Goal: Information Seeking & Learning: Find specific fact

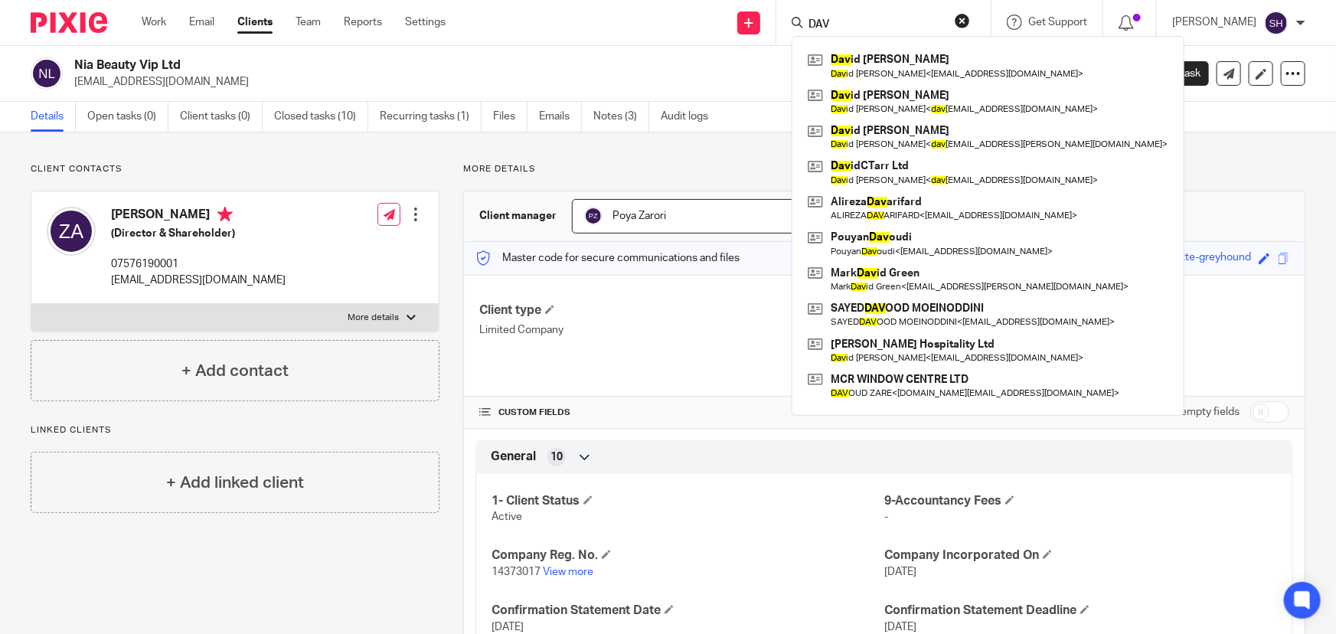
type input "DAV"
drag, startPoint x: 857, startPoint y: 20, endPoint x: 762, endPoint y: 31, distance: 96.4
click at [762, 32] on div "Send new email Create task Add client DAV Dav id Stanley Dav id Stanley < info@…" at bounding box center [901, 22] width 867 height 45
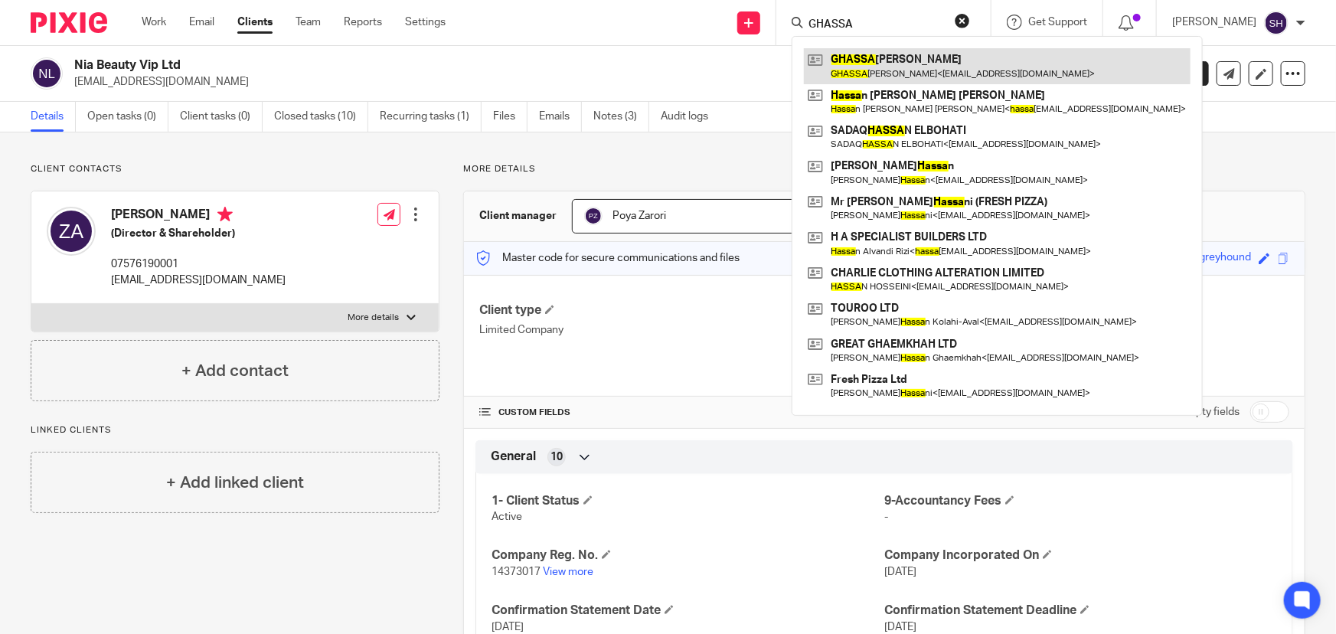
type input "GHASSA"
click at [939, 68] on link at bounding box center [997, 65] width 387 height 35
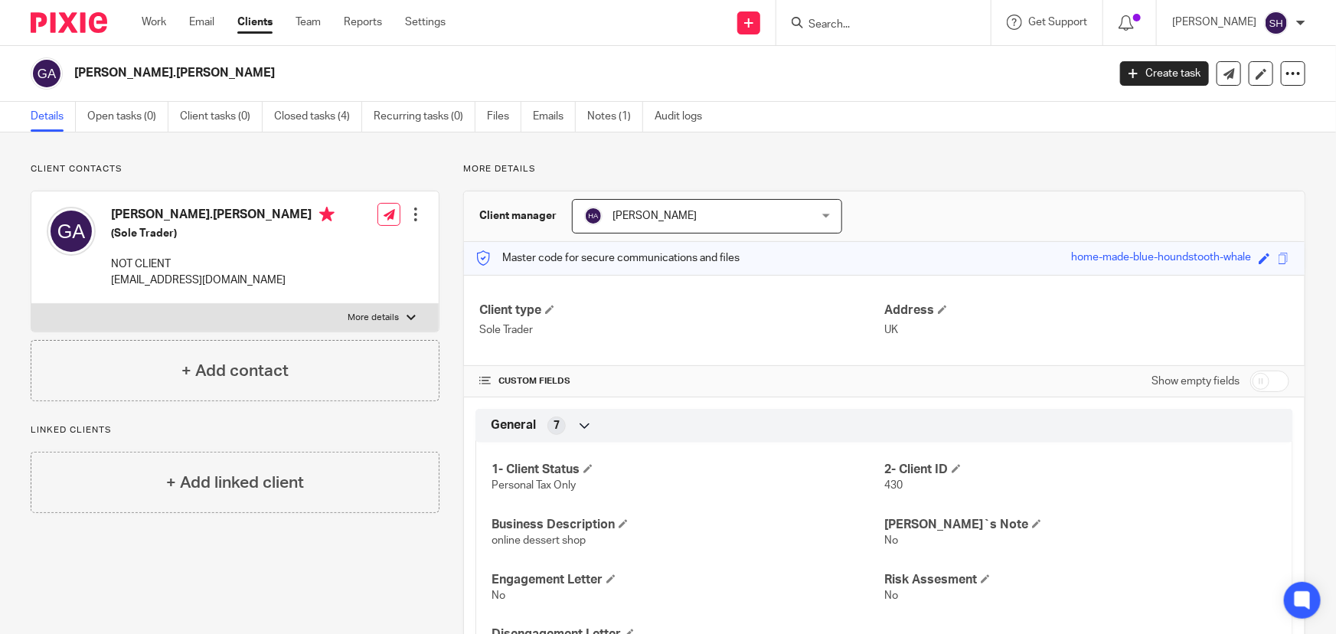
click at [375, 305] on label "More details" at bounding box center [234, 318] width 407 height 28
click at [31, 304] on input "More details" at bounding box center [31, 303] width 1 height 1
checkbox input "true"
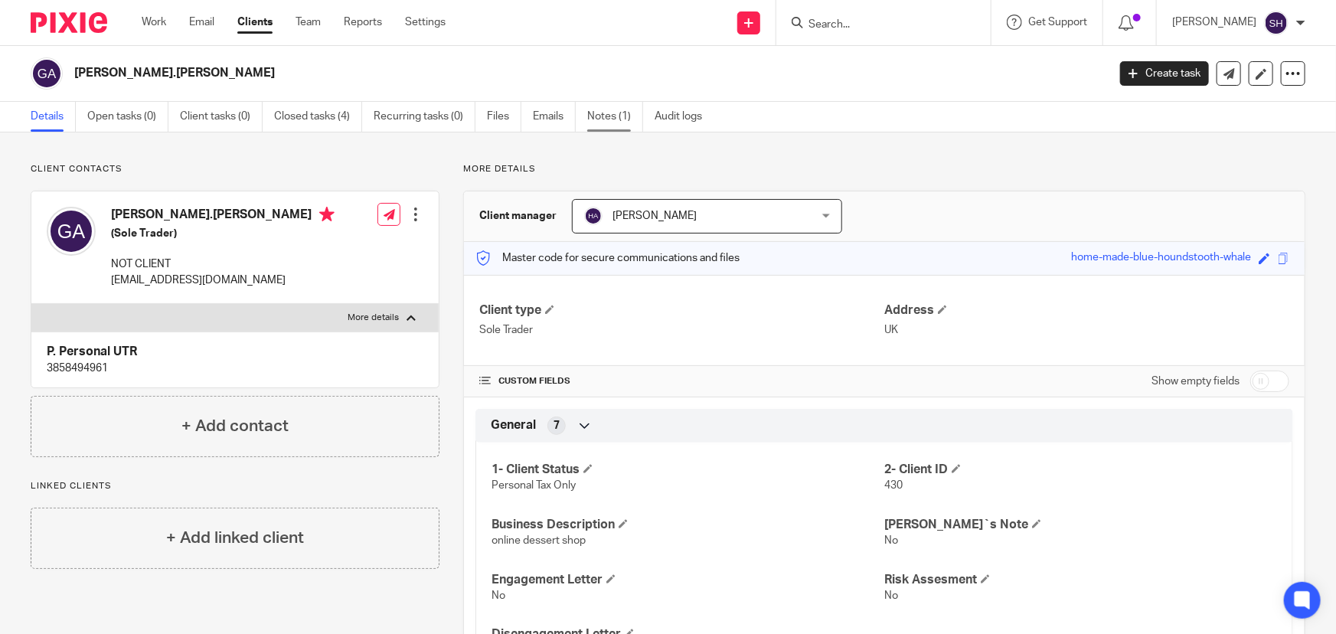
click at [620, 119] on link "Notes (1)" at bounding box center [615, 117] width 56 height 30
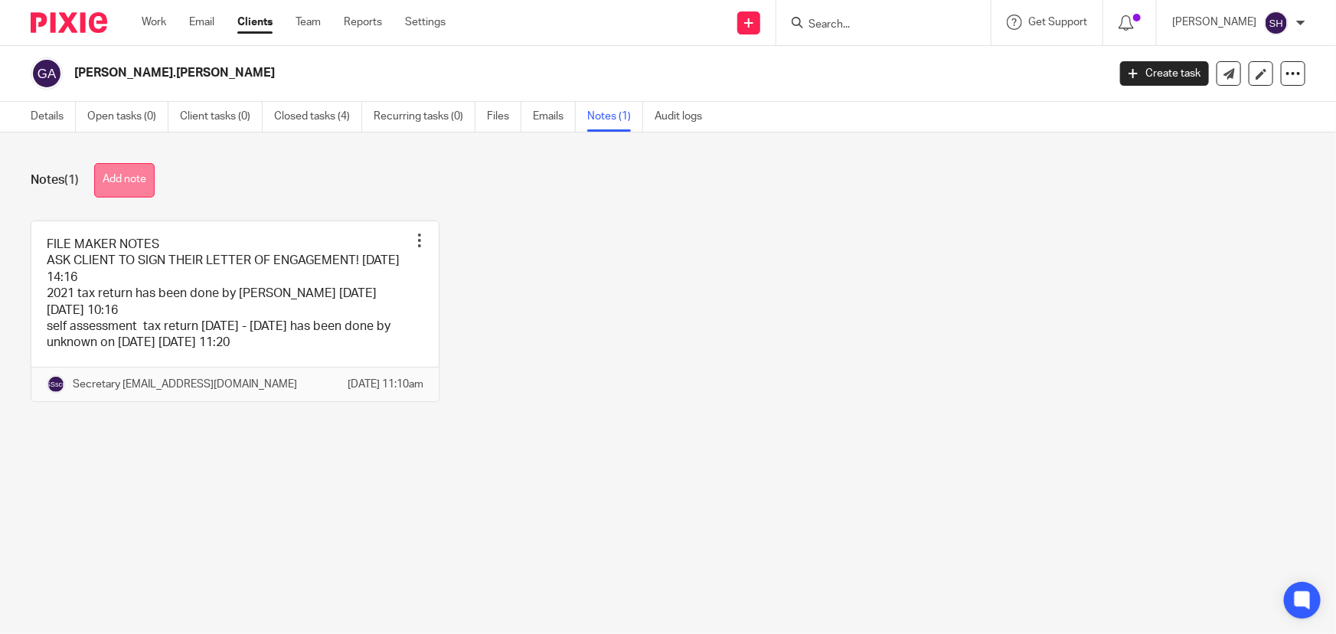
click at [116, 181] on button "Add note" at bounding box center [124, 180] width 60 height 34
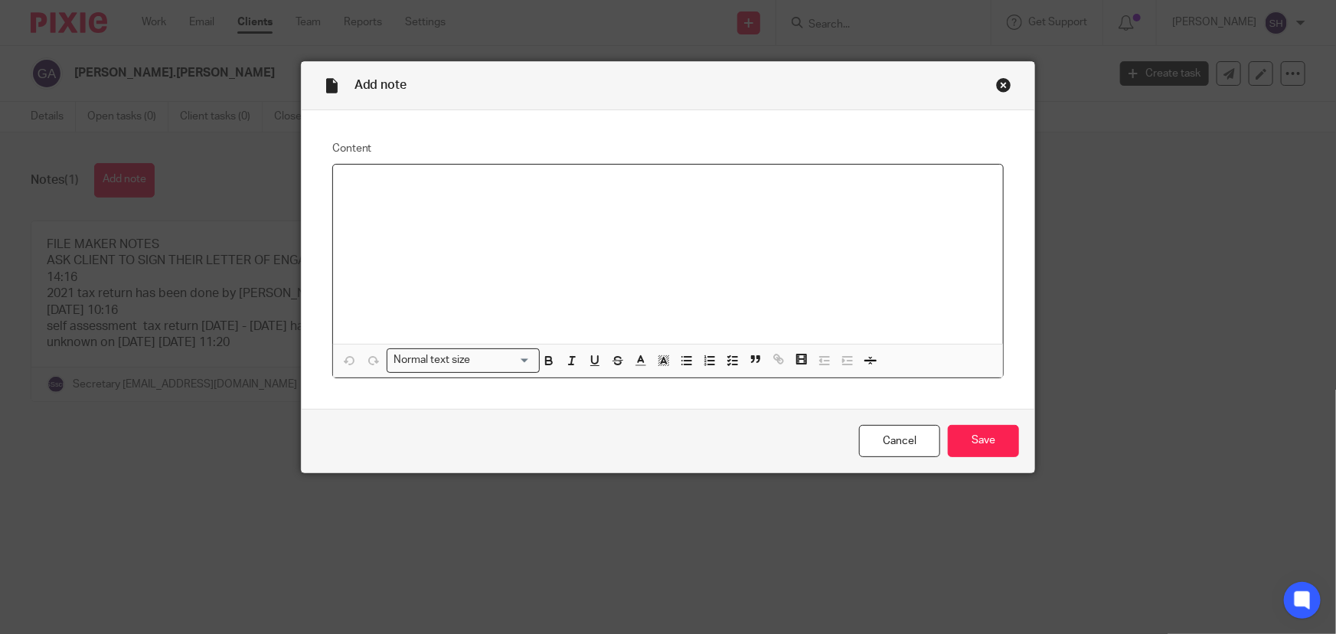
click at [488, 211] on div at bounding box center [668, 254] width 671 height 179
click at [958, 439] on input "Save" at bounding box center [983, 441] width 71 height 33
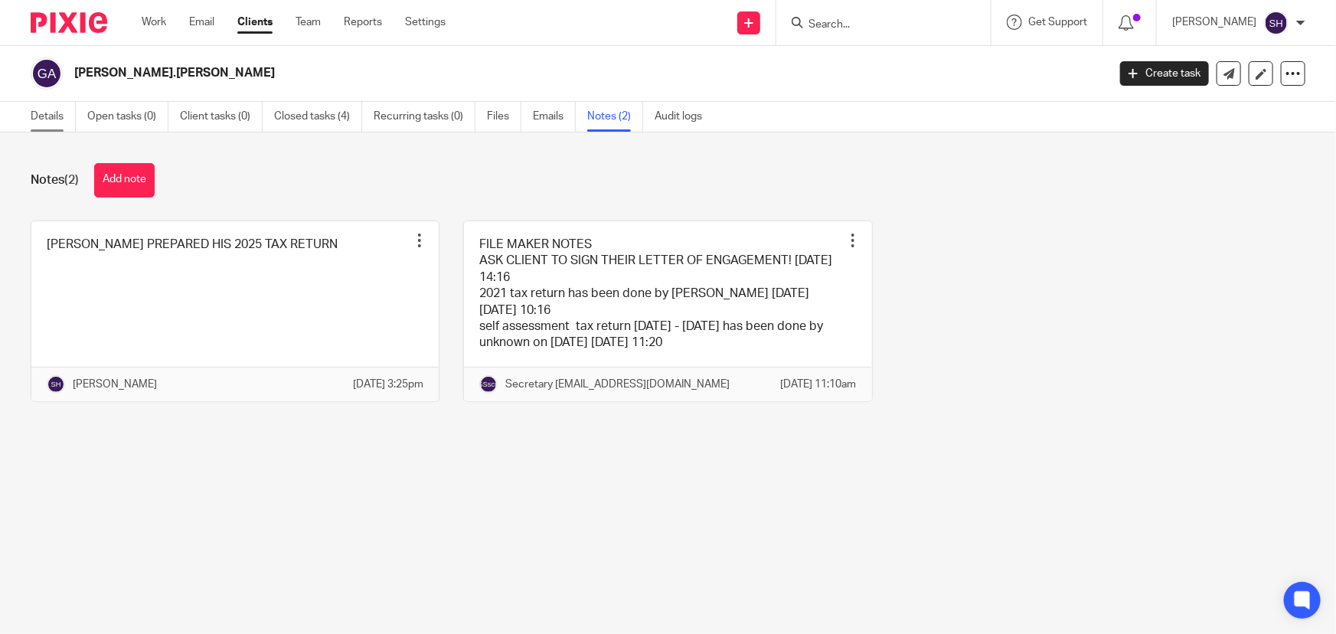
click at [48, 118] on link "Details" at bounding box center [53, 117] width 45 height 30
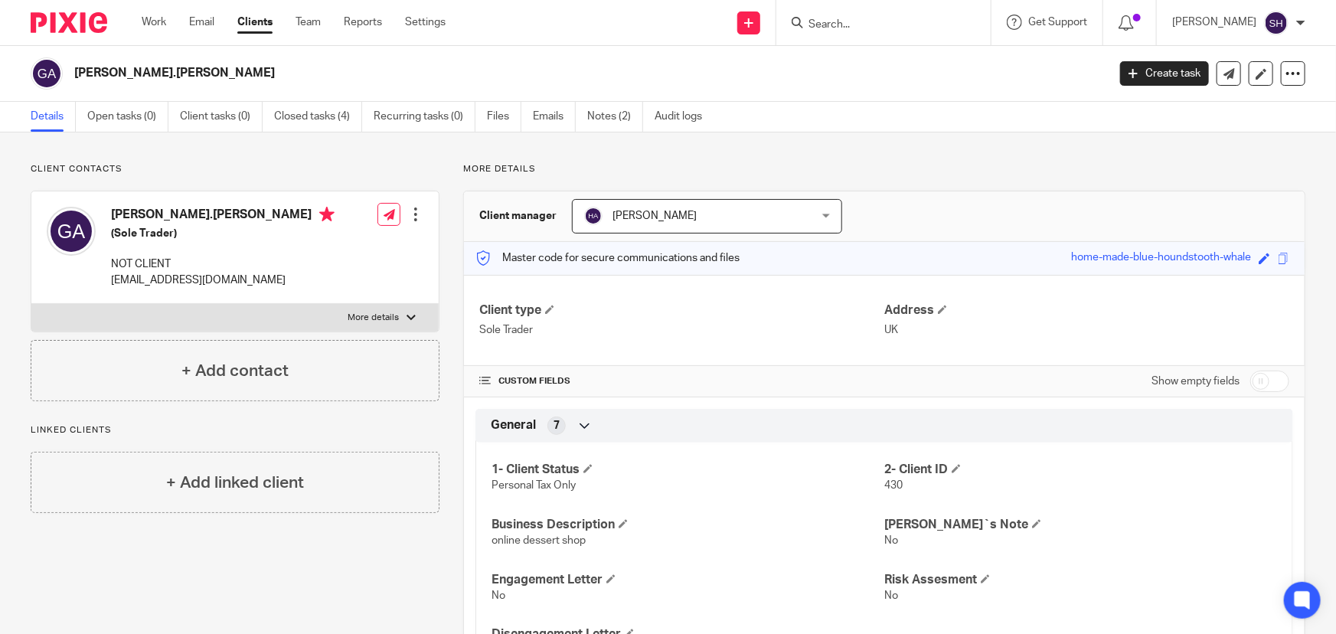
click at [361, 318] on p "More details" at bounding box center [373, 318] width 51 height 12
click at [31, 304] on input "More details" at bounding box center [31, 303] width 1 height 1
checkbox input "true"
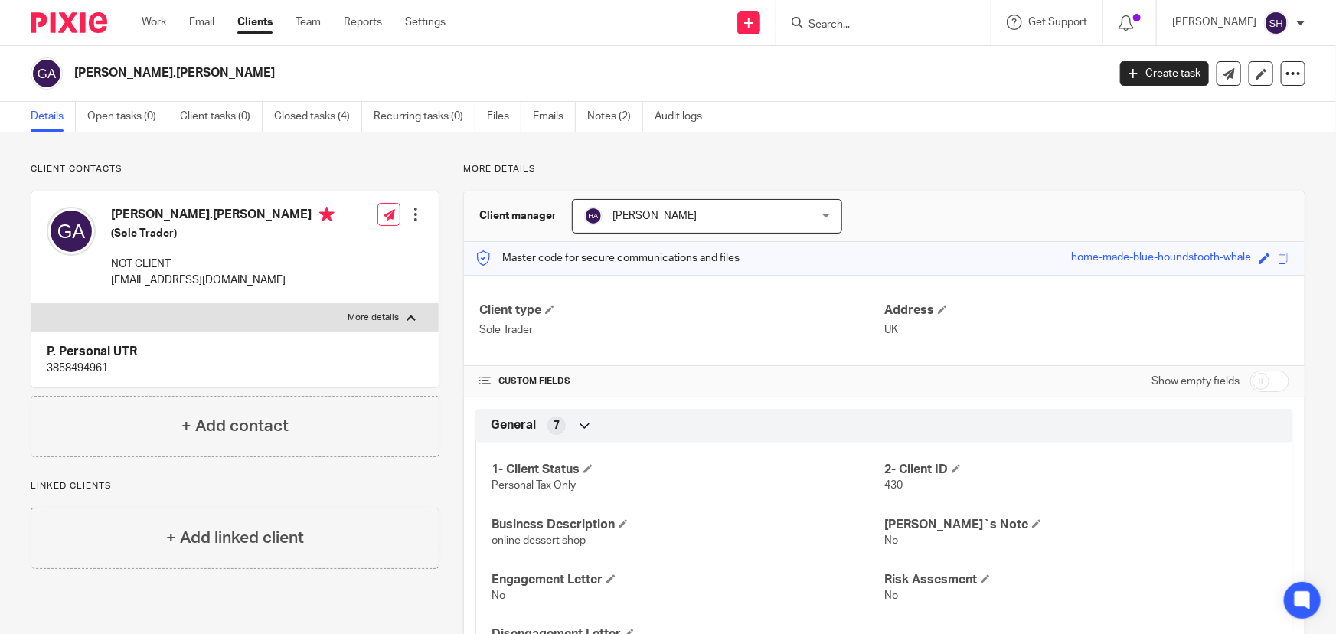
click at [90, 370] on p "3858494961" at bounding box center [235, 368] width 377 height 15
click at [90, 369] on p "3858494961" at bounding box center [235, 368] width 377 height 15
copy p "3858494961"
click at [191, 72] on h2 "GHASSAN.A.R ABDULKARIM" at bounding box center [483, 73] width 818 height 16
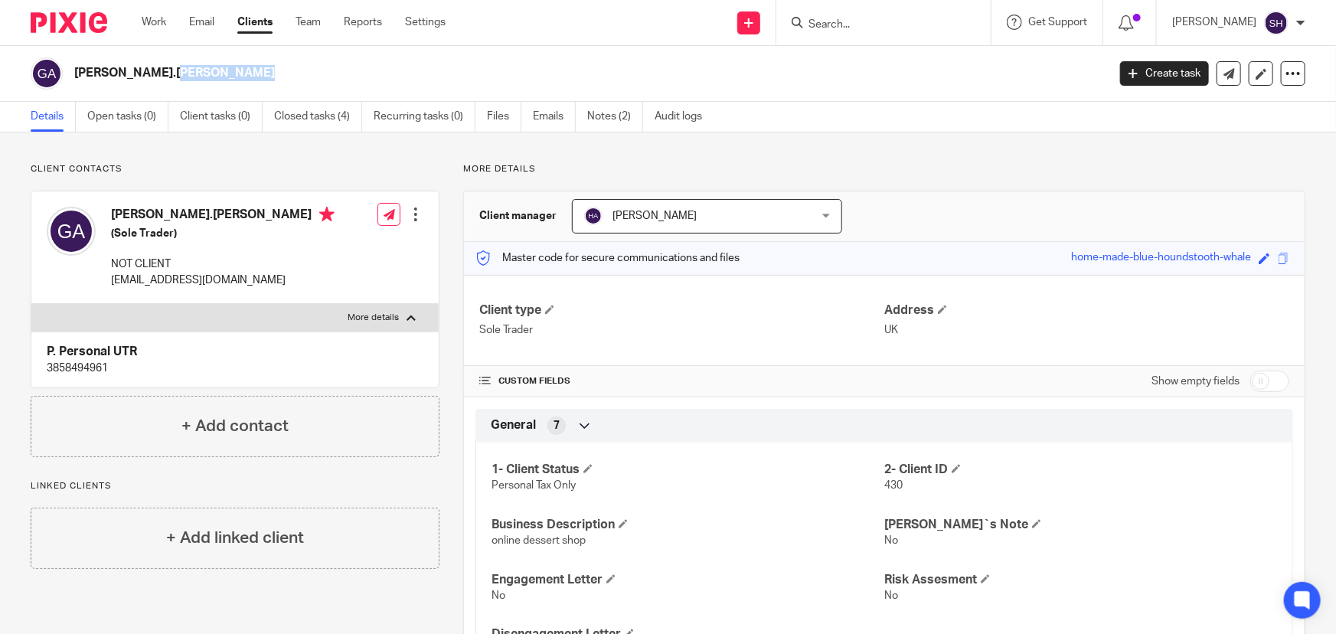
click at [191, 72] on h2 "GHASSAN.A.R ABDULKARIM" at bounding box center [483, 73] width 818 height 16
copy main "GHASSAN.A.R ABDULKARIM Create task Update from Companies House Export data Merg…"
click at [909, 23] on input "Search" at bounding box center [876, 25] width 138 height 14
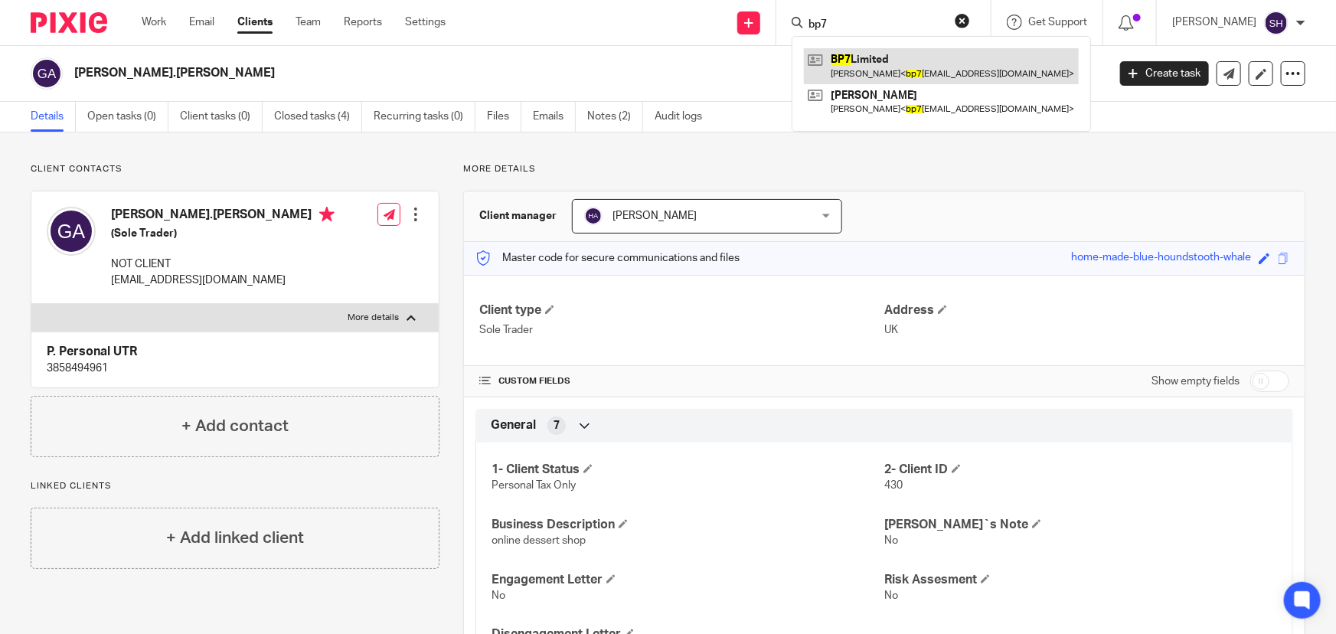
type input "bp7"
click at [909, 73] on link at bounding box center [941, 65] width 275 height 35
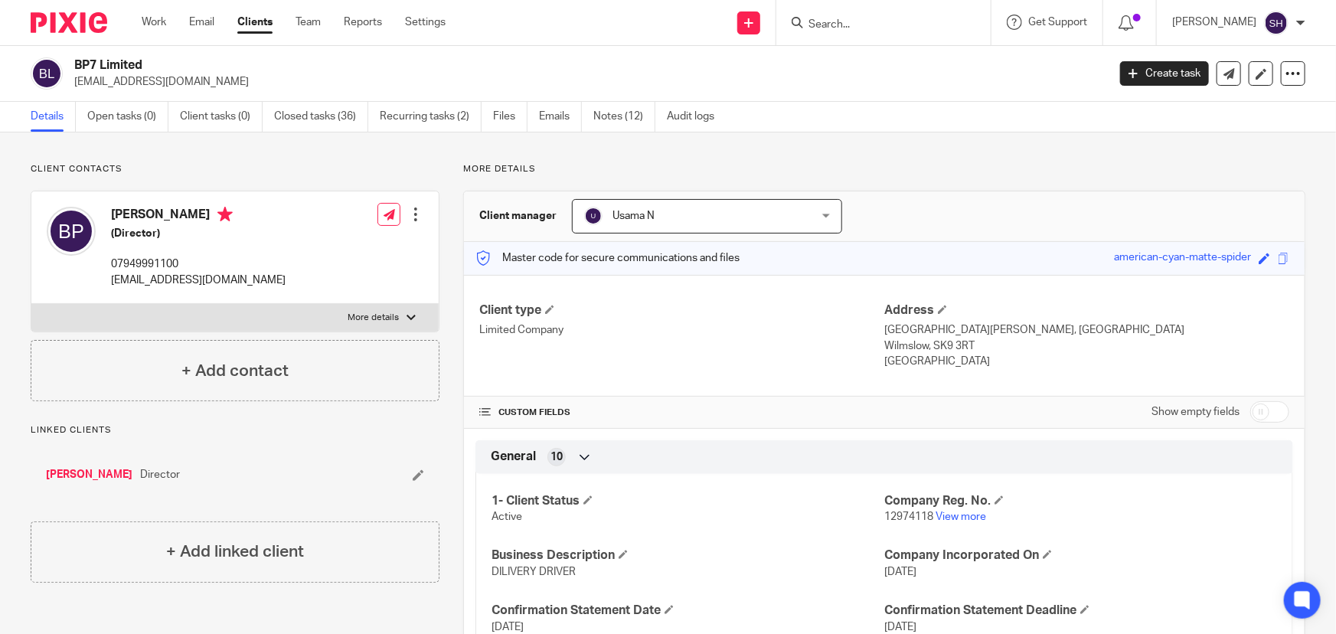
click at [840, 18] on input "Search" at bounding box center [876, 25] width 138 height 14
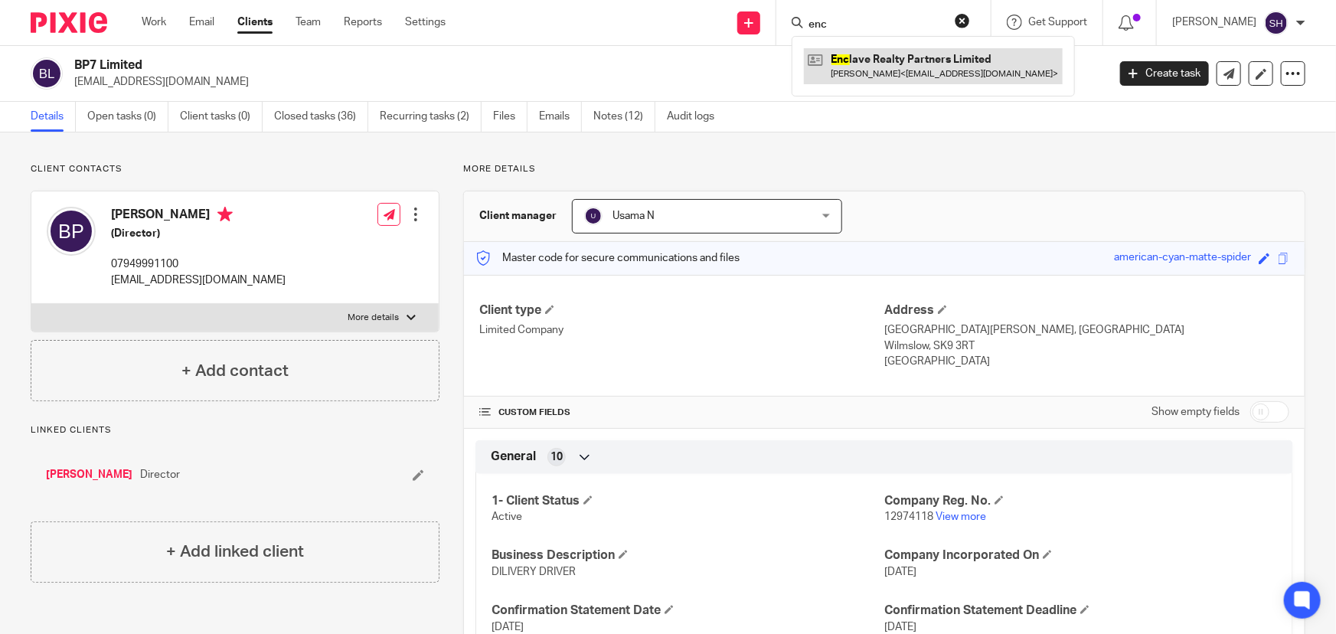
type input "enc"
click at [1026, 70] on link at bounding box center [933, 65] width 259 height 35
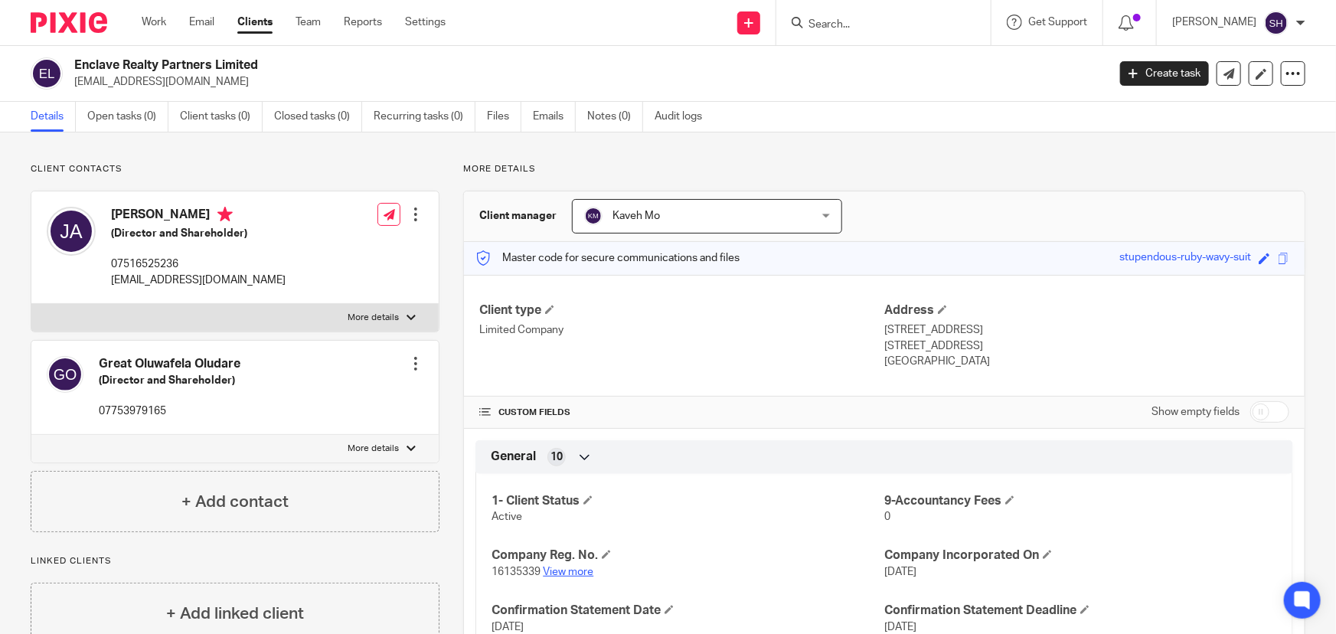
click at [573, 568] on link "View more" at bounding box center [568, 571] width 51 height 11
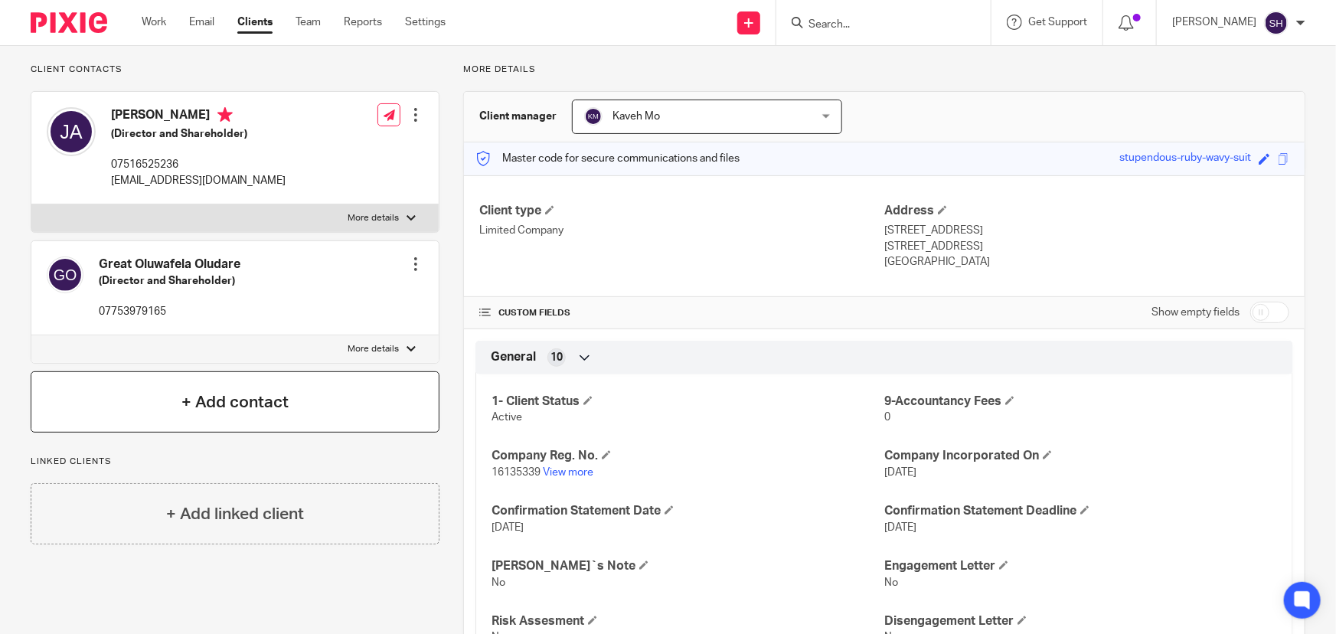
scroll to position [69, 0]
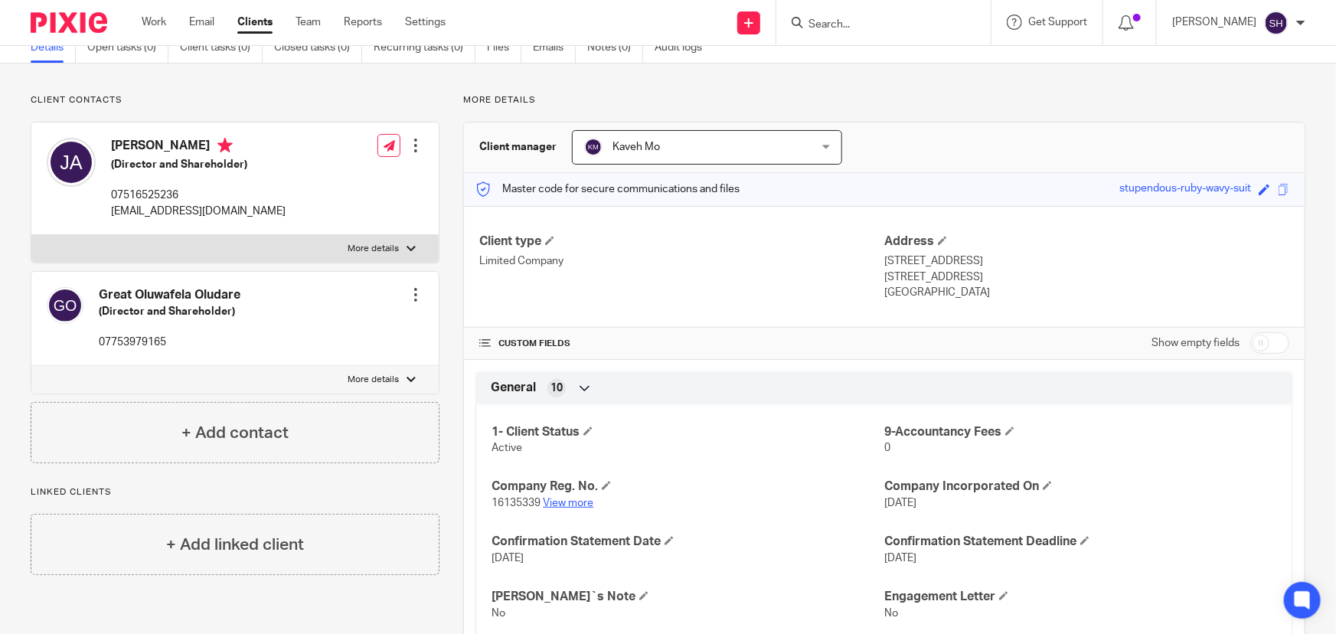
click at [559, 501] on link "View more" at bounding box center [568, 503] width 51 height 11
click at [844, 77] on div "Client contacts Great Oluwafela Oludare (Director and Shareholder) 07753979165 …" at bounding box center [668, 569] width 1336 height 1011
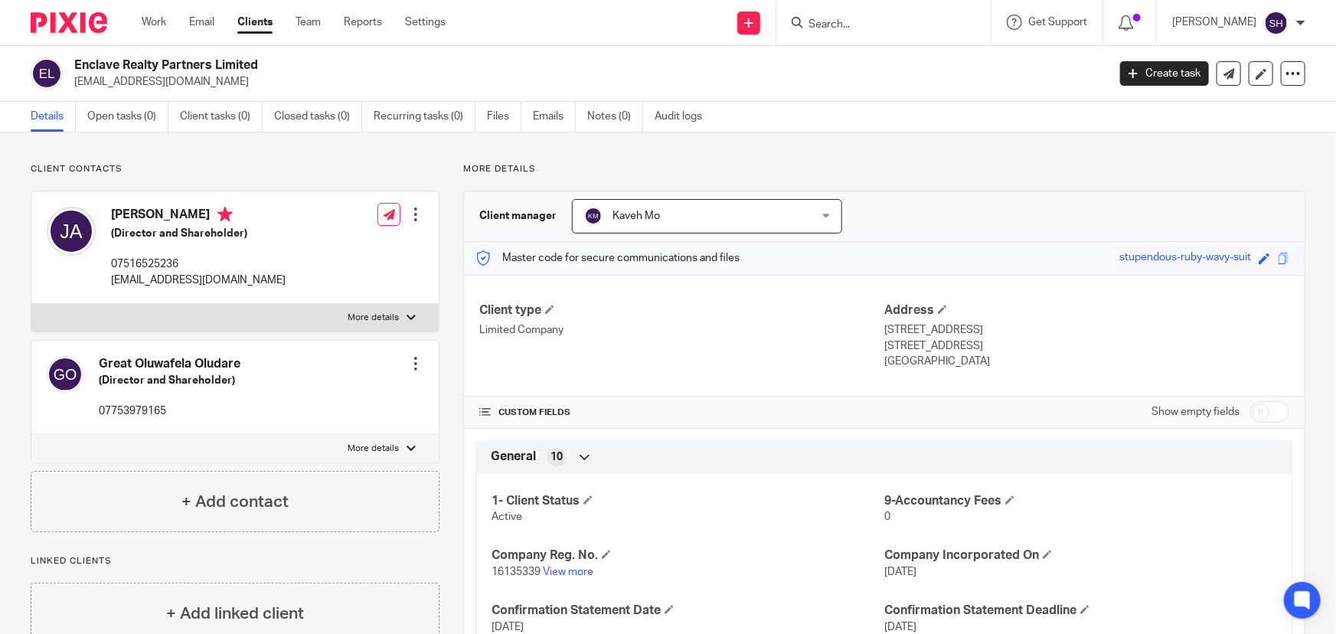
click at [844, 366] on div "Client type Limited Company" at bounding box center [681, 335] width 405 height 67
drag, startPoint x: 88, startPoint y: 64, endPoint x: 172, endPoint y: 64, distance: 84.2
click at [172, 64] on div "Enclave Realty Partners Limited [EMAIL_ADDRESS][DOMAIN_NAME]" at bounding box center [564, 73] width 1066 height 32
copy h2 "Enclave Realty P"
click at [904, 26] on input "Search" at bounding box center [876, 25] width 138 height 14
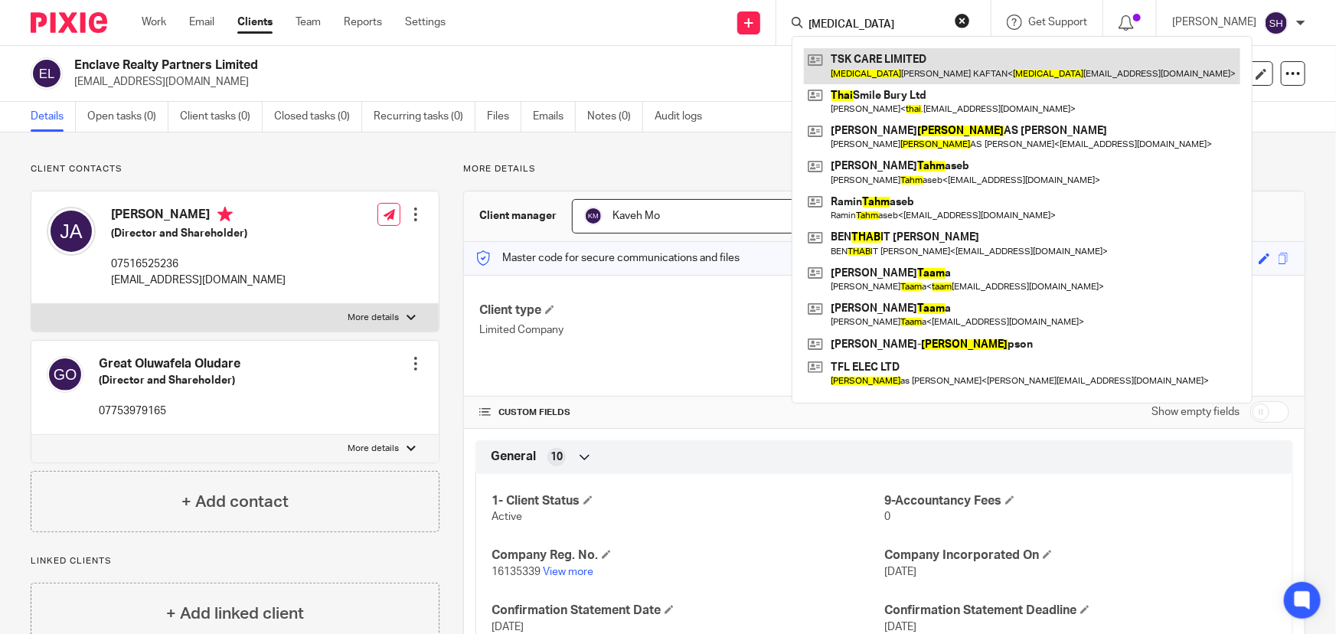
type input "[MEDICAL_DATA]"
click at [939, 71] on link at bounding box center [1022, 65] width 436 height 35
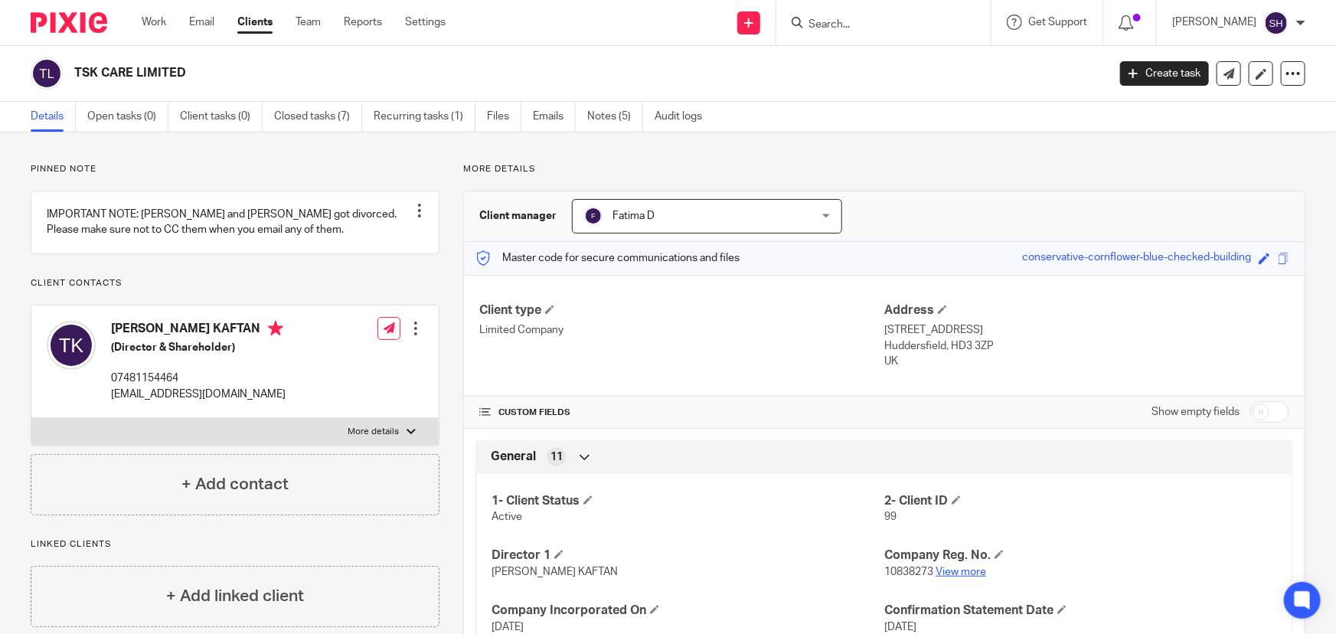
click at [948, 573] on link "View more" at bounding box center [960, 571] width 51 height 11
